Goal: Task Accomplishment & Management: Manage account settings

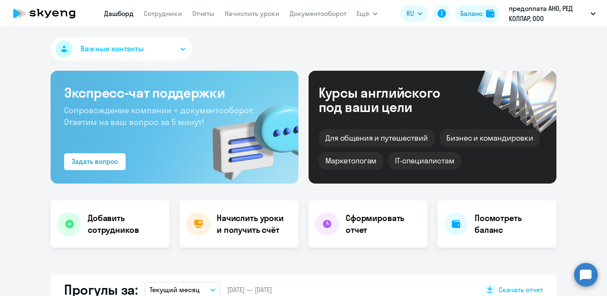
select select "30"
click at [256, 12] on link "Начислить уроки" at bounding box center [252, 13] width 55 height 8
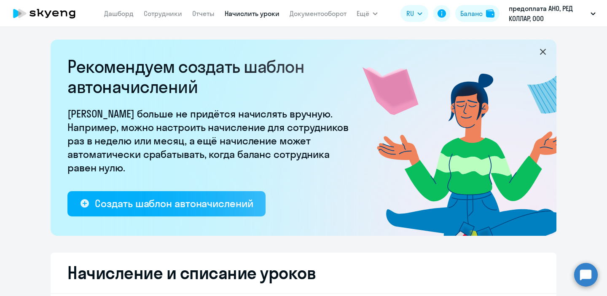
select select "10"
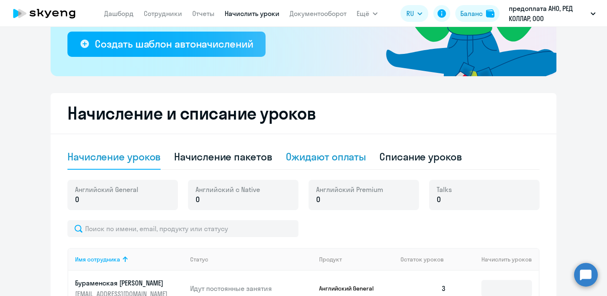
scroll to position [159, 0]
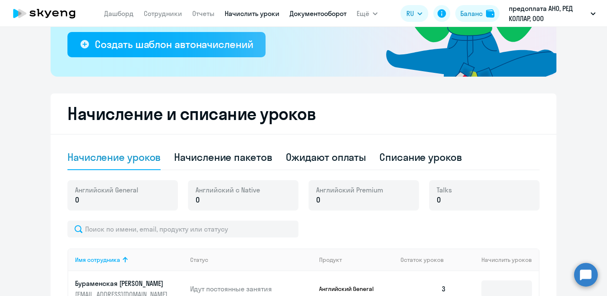
click at [321, 16] on link "Документооборот" at bounding box center [317, 13] width 57 height 8
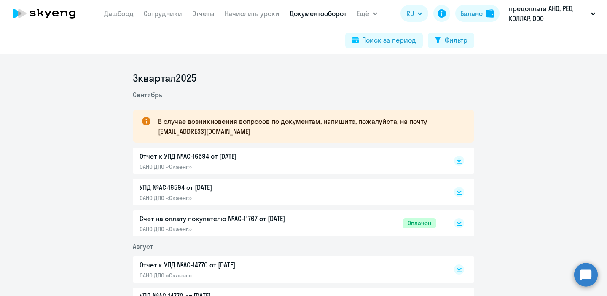
scroll to position [3, 0]
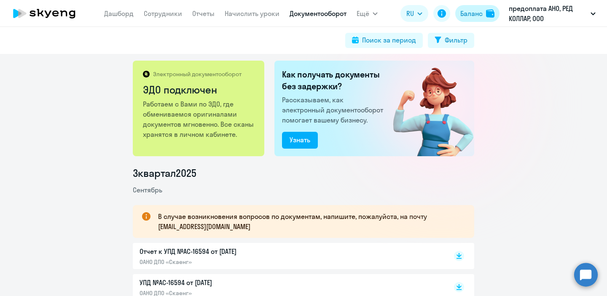
click at [471, 14] on div "Баланс" at bounding box center [471, 13] width 22 height 10
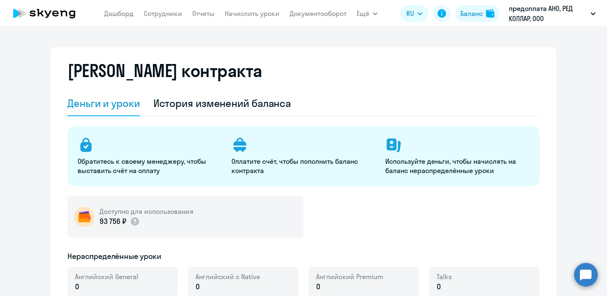
select select "english_adult_not_native_speaker"
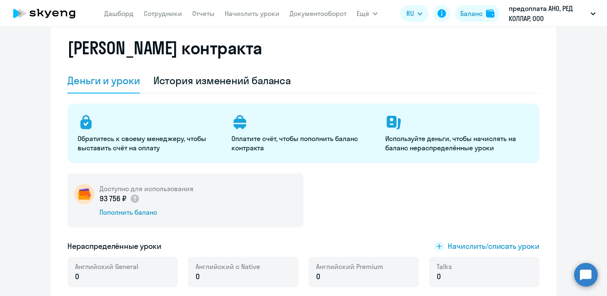
scroll to position [47, 0]
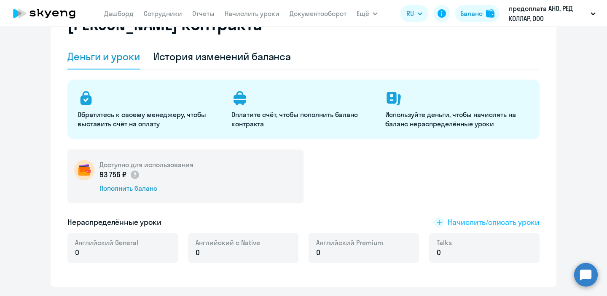
click at [463, 223] on span "Начислить/списать уроки" at bounding box center [493, 222] width 92 height 11
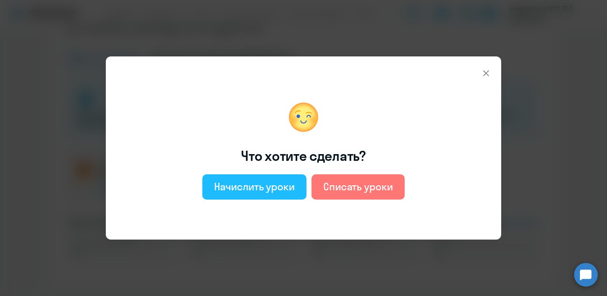
click at [251, 182] on div "Начислить уроки" at bounding box center [254, 186] width 80 height 13
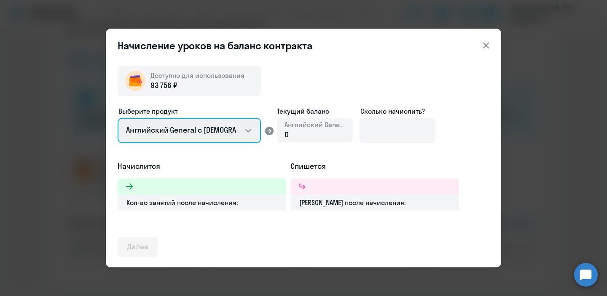
click at [247, 134] on select "Английский General с [DEMOGRAPHIC_DATA] преподавателем Английский General с [DE…" at bounding box center [189, 130] width 143 height 25
select select "english_adult_native_speaker"
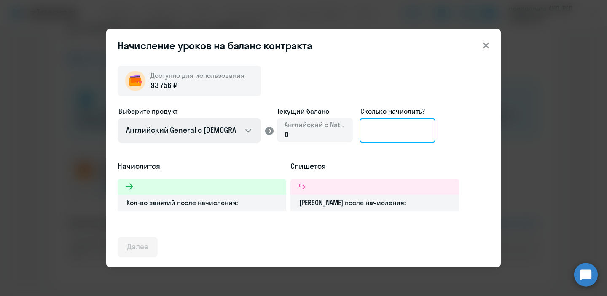
click at [401, 132] on input at bounding box center [397, 130] width 76 height 25
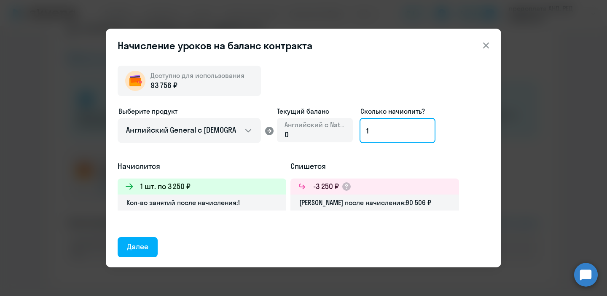
type input "1"
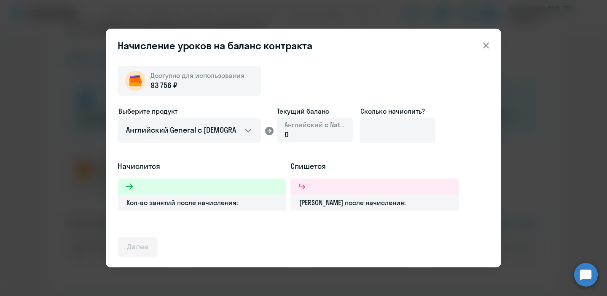
click at [485, 42] on icon at bounding box center [486, 45] width 10 height 10
